Goal: Download file/media

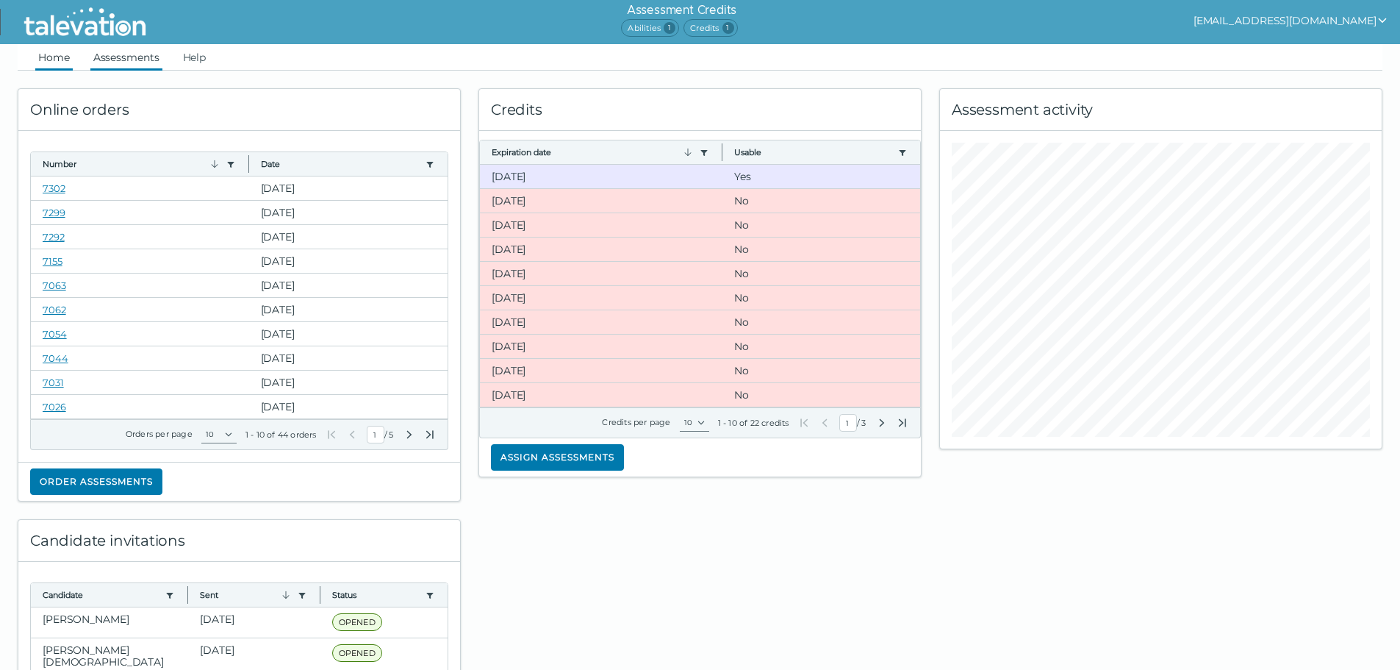
click at [126, 53] on link "Assessments" at bounding box center [126, 57] width 72 height 26
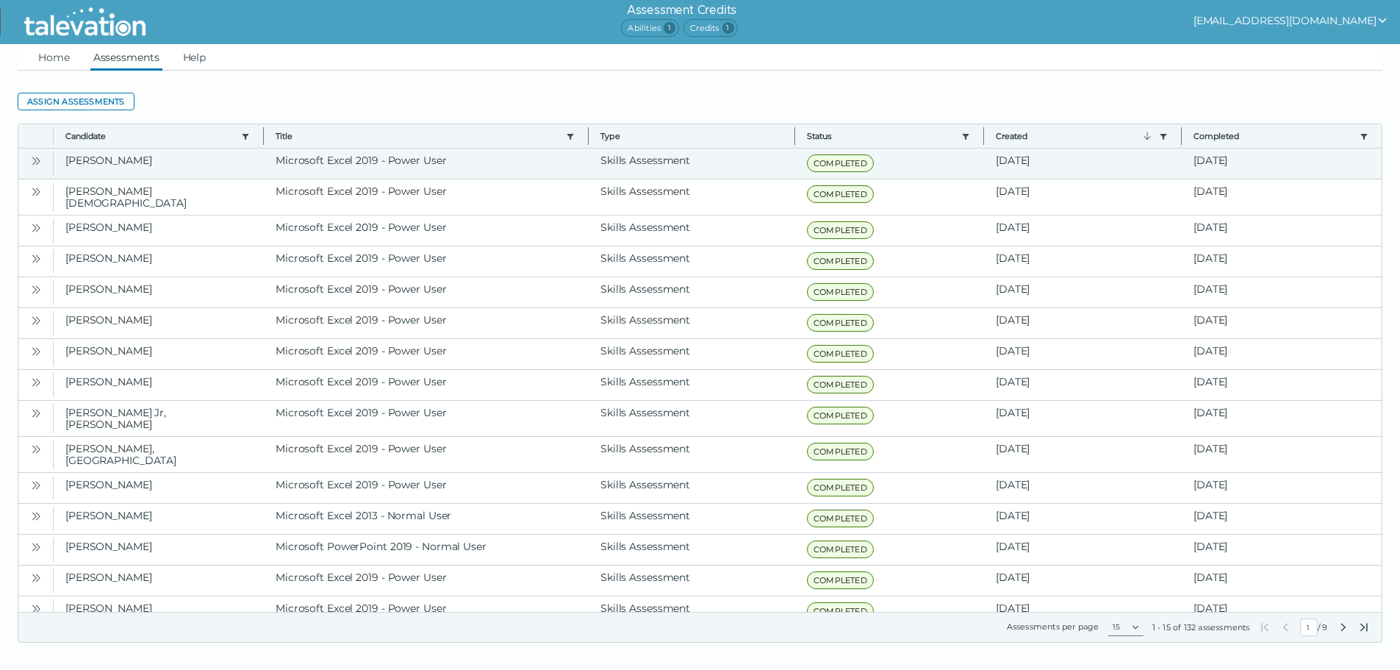
click at [32, 162] on icon "Open" at bounding box center [36, 161] width 12 height 12
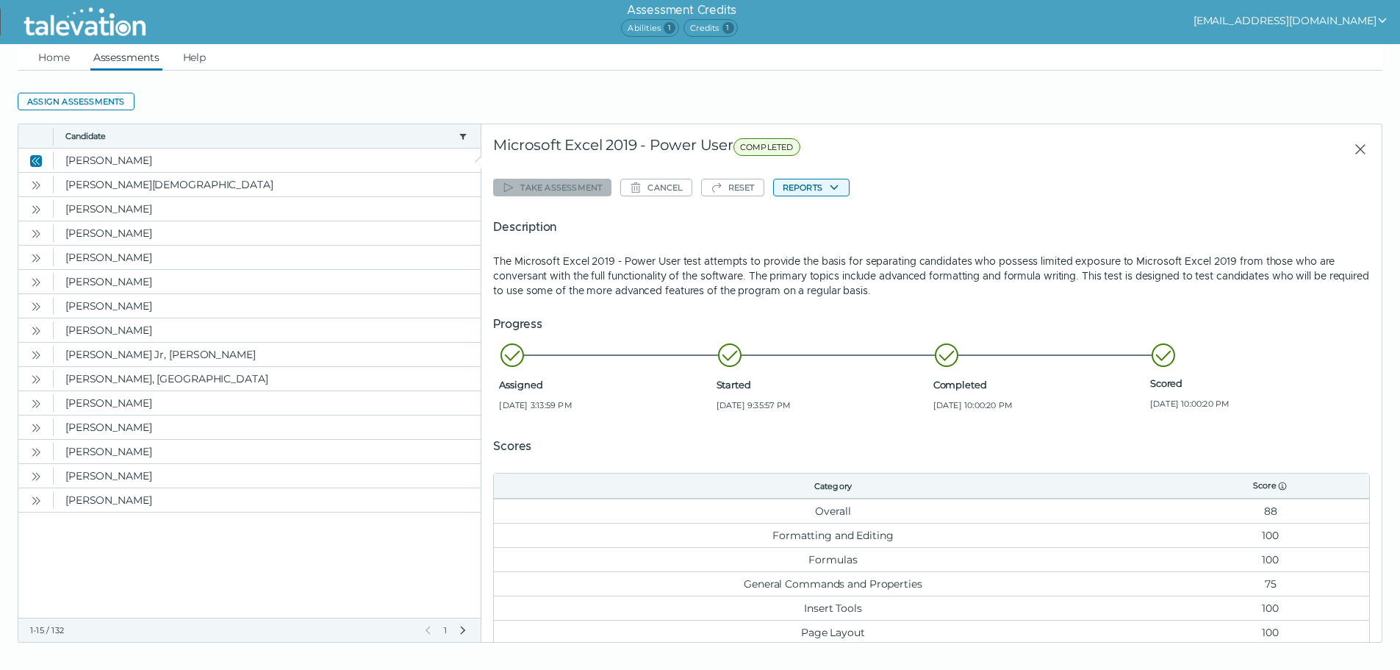
click at [805, 189] on button "Reports" at bounding box center [811, 188] width 76 height 18
click at [815, 218] on button "Microsoft Excel 2019 - Power User" at bounding box center [863, 216] width 178 height 18
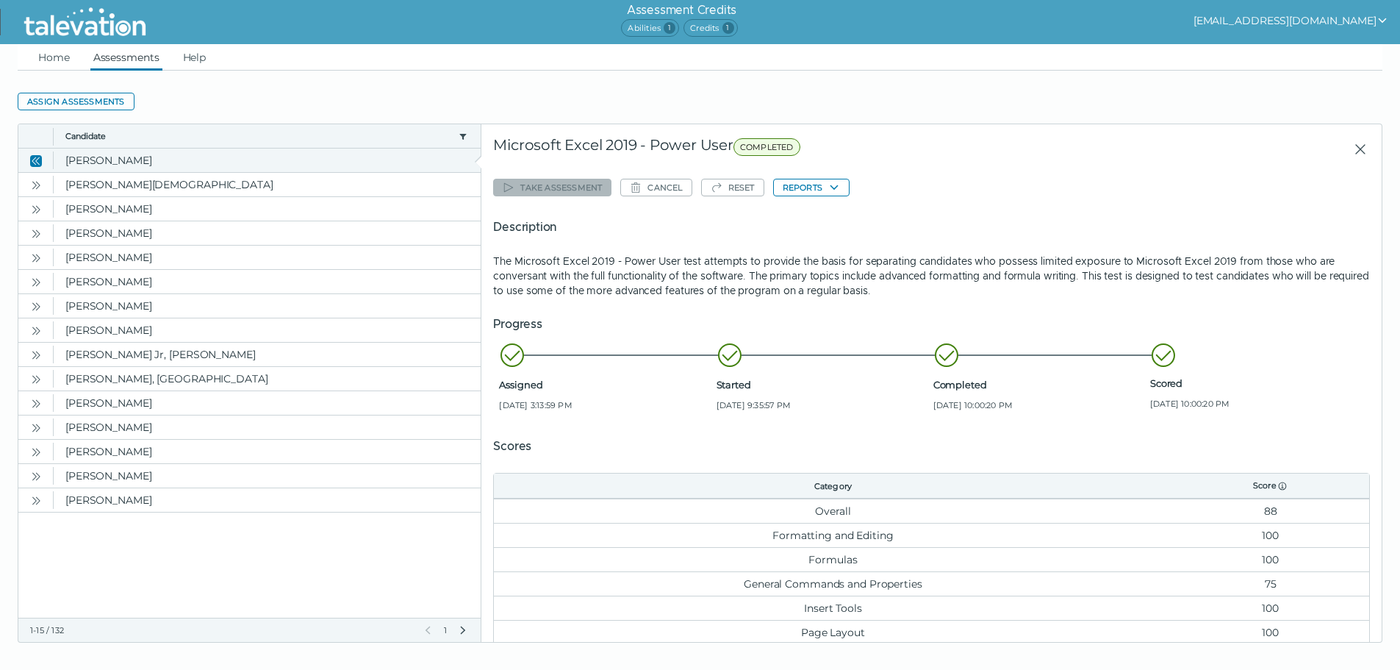
click at [1352, 148] on icon "Close" at bounding box center [1361, 149] width 18 height 18
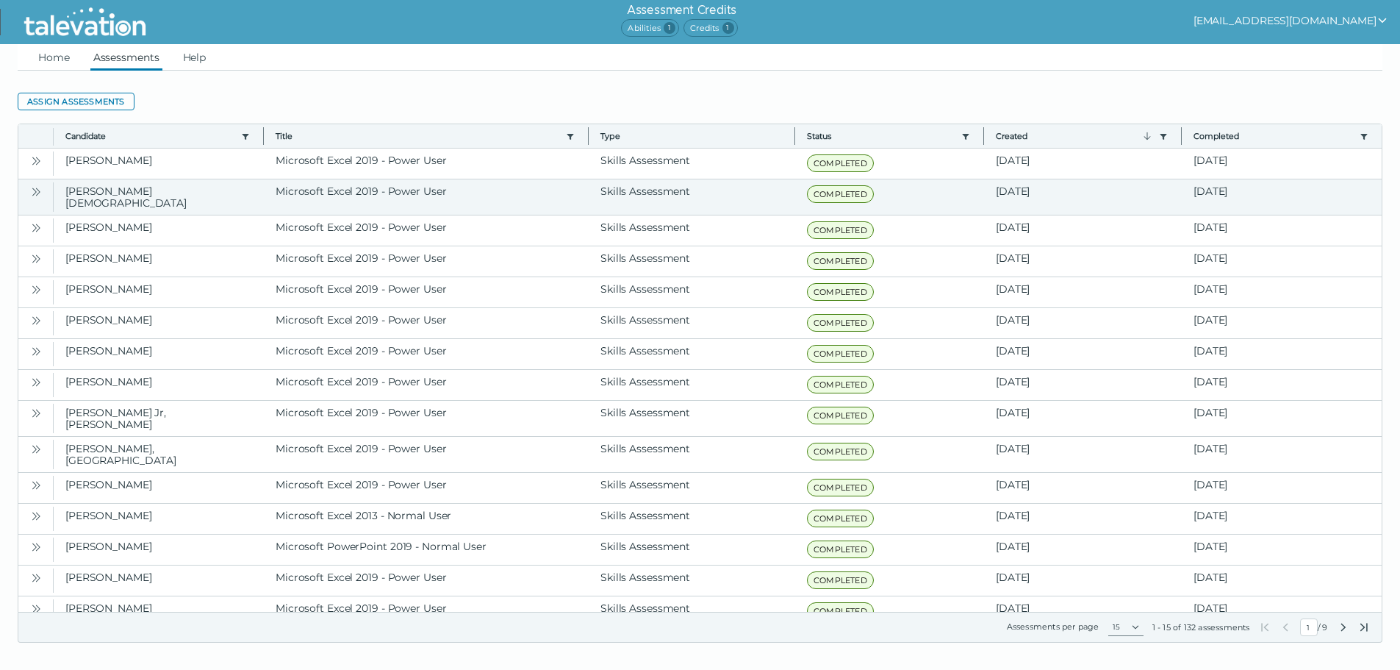
click at [27, 193] on button "Open" at bounding box center [36, 191] width 18 height 18
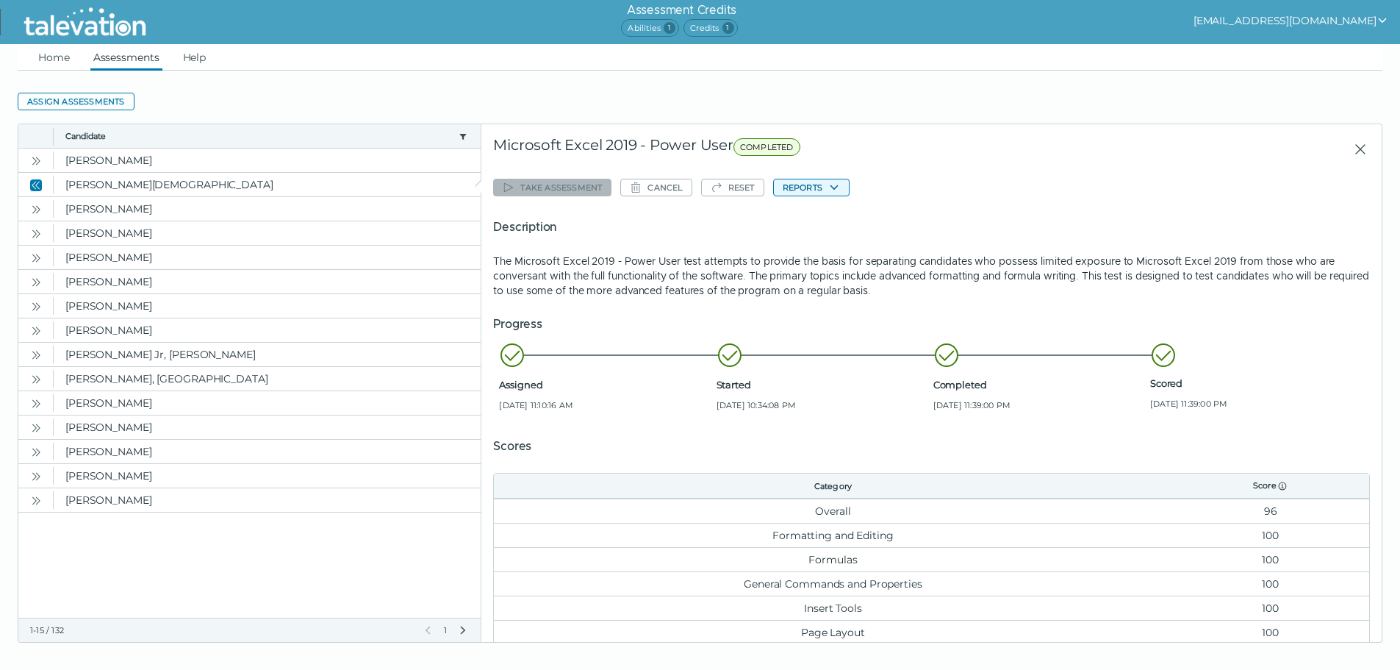
click at [794, 193] on button "Reports" at bounding box center [811, 188] width 76 height 18
drag, startPoint x: 810, startPoint y: 218, endPoint x: 934, endPoint y: 249, distance: 128.2
click at [934, 249] on div "Take assessment Cancel Reset Reports Microsoft Excel 2019 - Power User Descript…" at bounding box center [931, 421] width 877 height 495
click at [800, 190] on button "Reports" at bounding box center [811, 188] width 76 height 18
click at [811, 215] on button "Microsoft Excel 2019 - Power User" at bounding box center [863, 216] width 178 height 18
